Goal: Navigation & Orientation: Find specific page/section

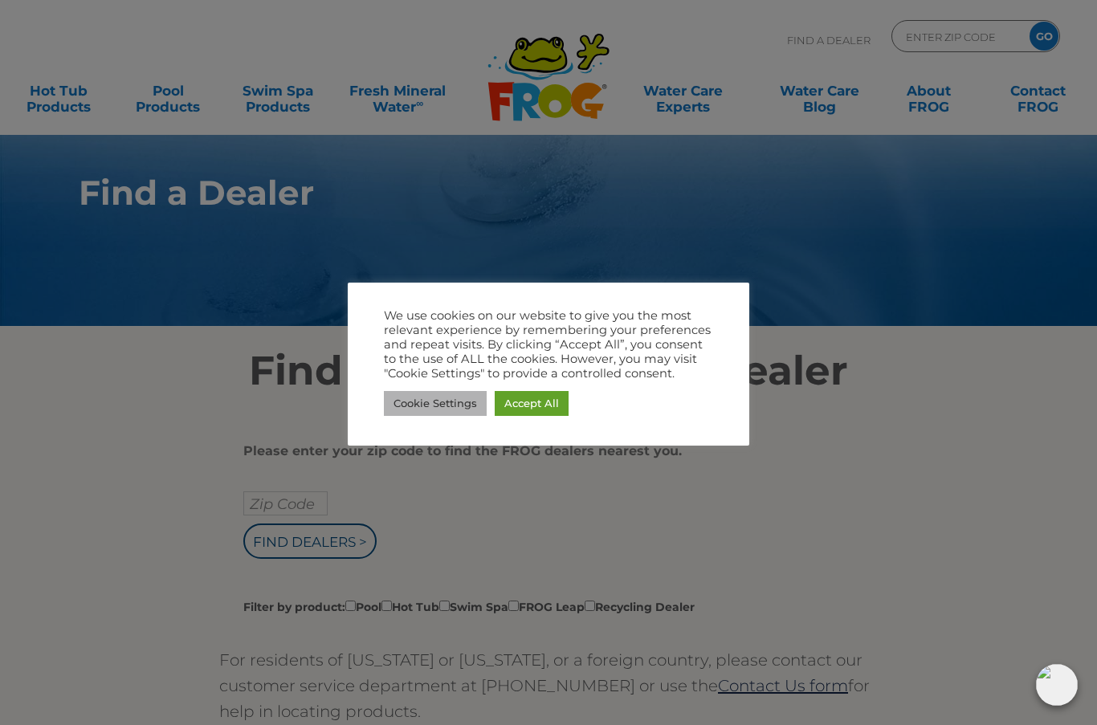
click at [430, 402] on link "Cookie Settings" at bounding box center [435, 403] width 103 height 25
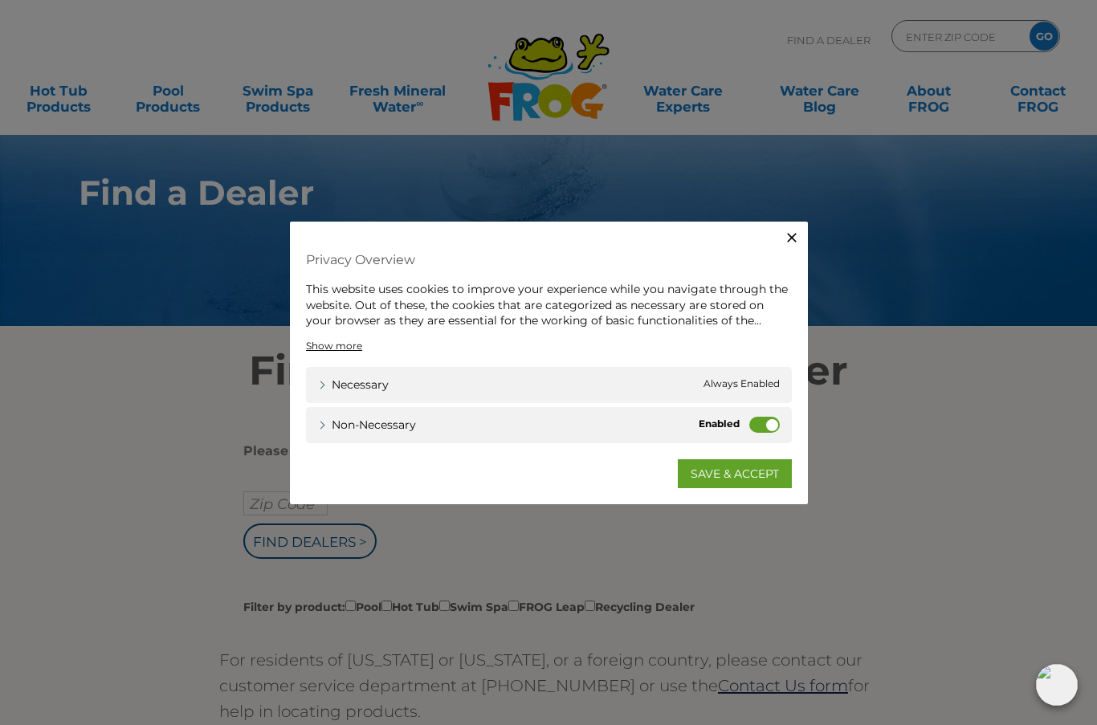
click at [770, 422] on label "Non-necessary" at bounding box center [765, 424] width 31 height 16
click at [0, 0] on input "Non-necessary" at bounding box center [0, 0] width 0 height 0
click at [722, 477] on link "SAVE & ACCEPT" at bounding box center [735, 473] width 114 height 29
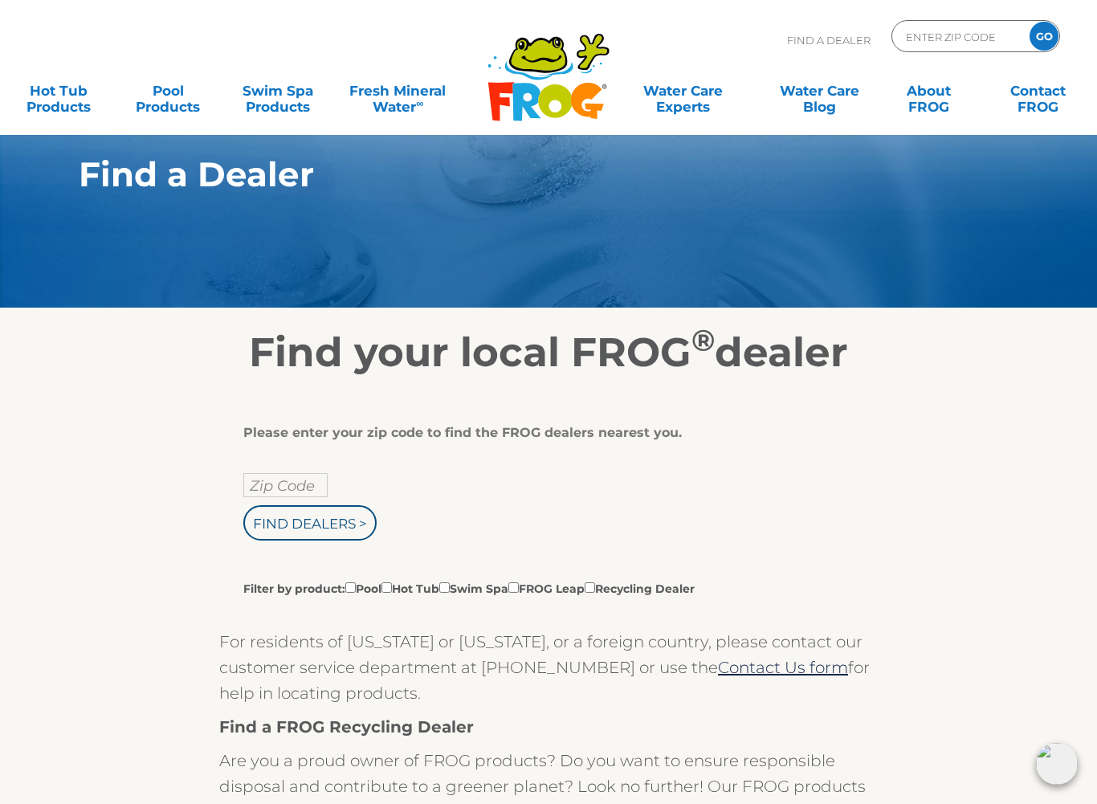
scroll to position [20, 0]
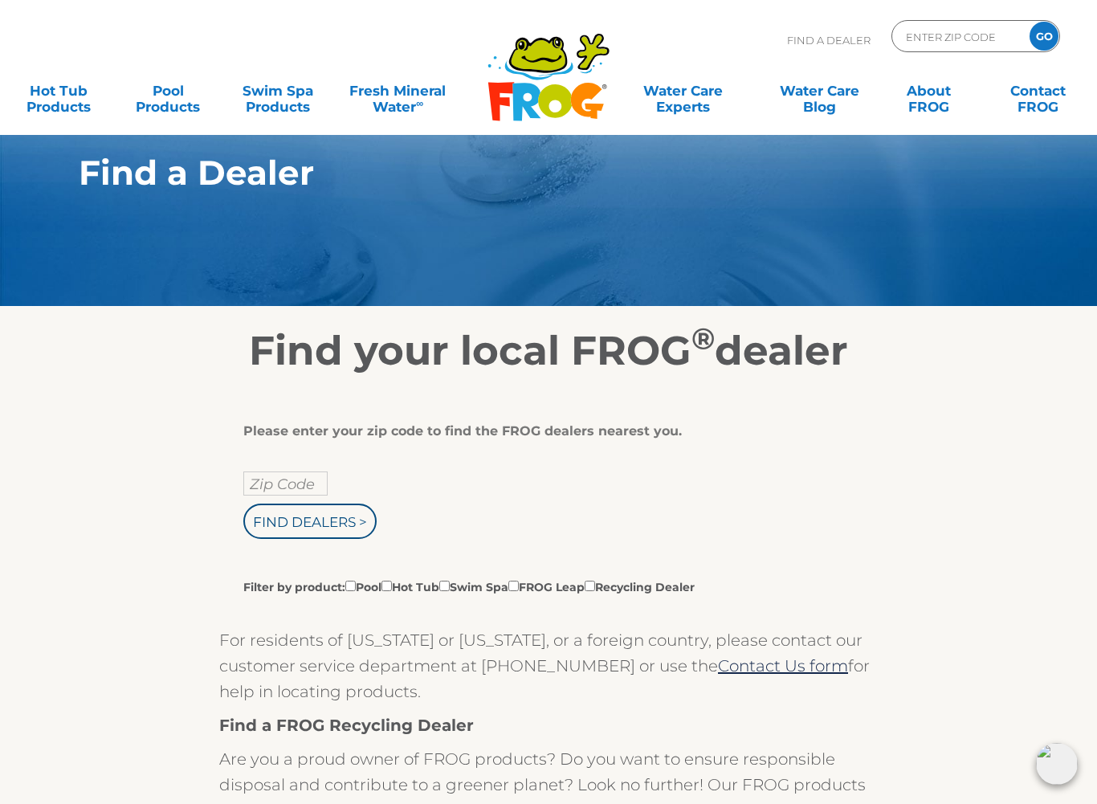
click at [275, 479] on input "Zip Code" at bounding box center [285, 484] width 84 height 24
type input "Zip Code"
click at [290, 490] on input "text" at bounding box center [285, 484] width 84 height 24
click at [312, 496] on input "77098" at bounding box center [285, 484] width 84 height 24
type input "77098"
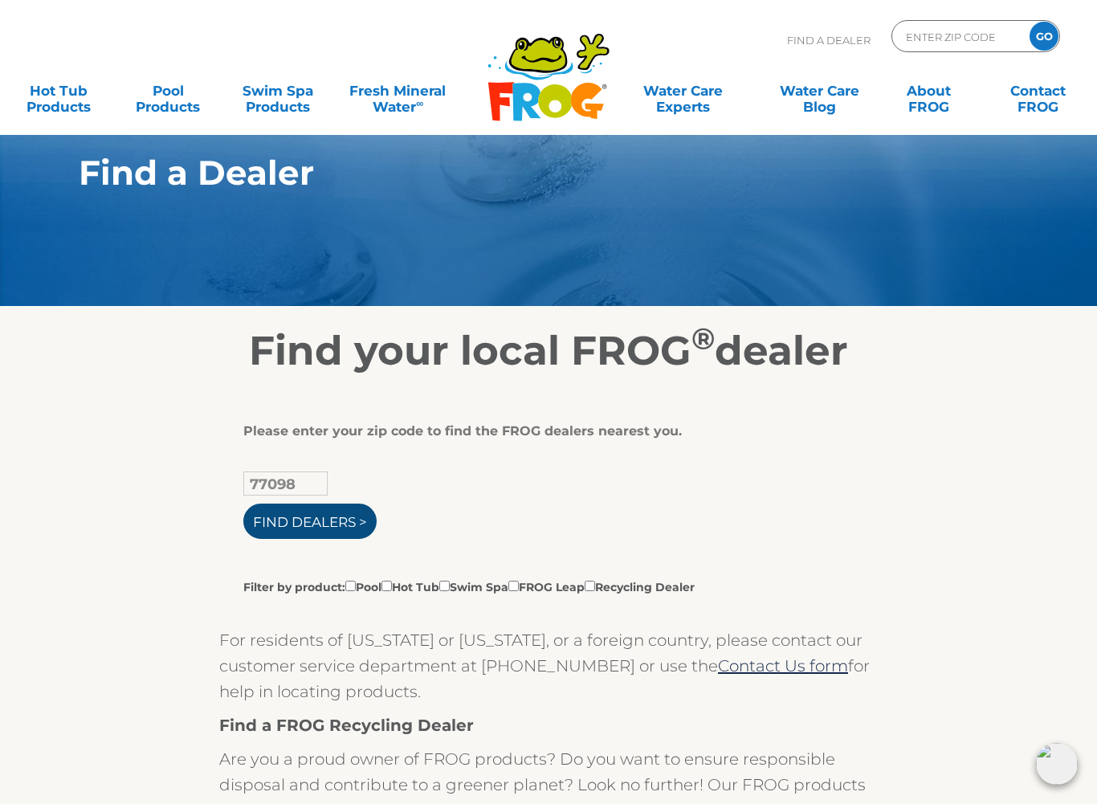
click at [321, 532] on input "Find Dealers >" at bounding box center [309, 521] width 133 height 35
